Goal: Information Seeking & Learning: Learn about a topic

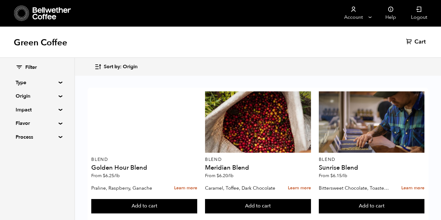
scroll to position [659, 0]
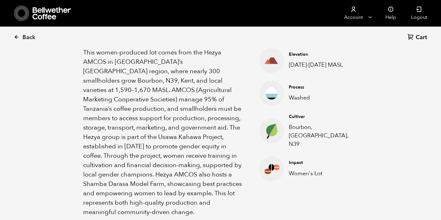
scroll to position [227, 0]
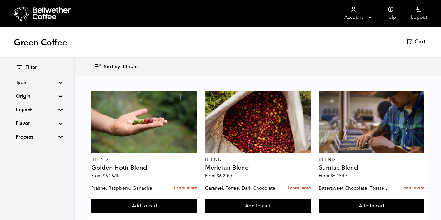
scroll to position [282, 0]
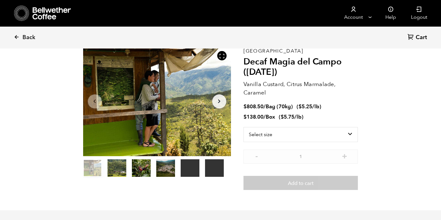
scroll to position [31, 0]
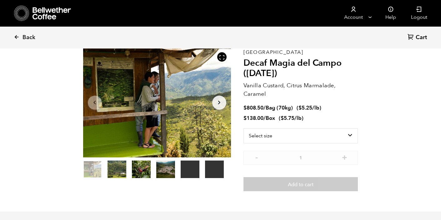
click at [335, 111] on ul "$ 808.50 / Bag (70kg) ( $ 5.25 /lb ) $ 138.00 / Box ( $ 5.75 /lb )" at bounding box center [300, 112] width 115 height 17
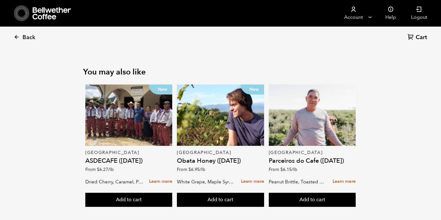
scroll to position [1067, 0]
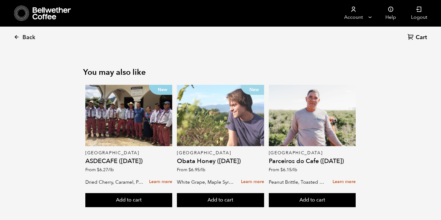
click at [221, 109] on div "New" at bounding box center [220, 115] width 87 height 61
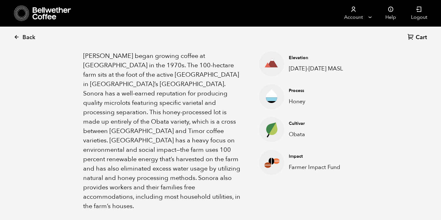
scroll to position [219, 0]
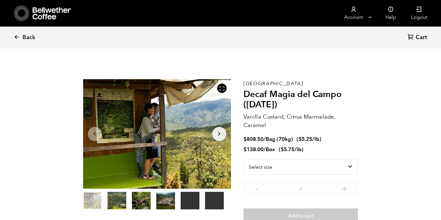
scroll to position [-2, 0]
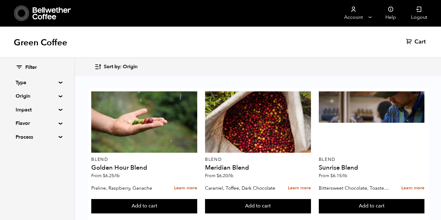
scroll to position [150, 0]
